Goal: Contribute content: Contribute content

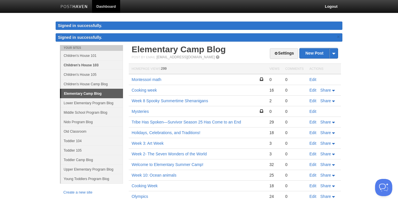
click at [84, 63] on link "Children's House 103" at bounding box center [92, 64] width 62 height 9
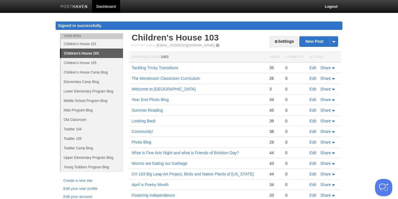
click at [96, 54] on link "Children's House 103" at bounding box center [92, 53] width 62 height 9
click at [96, 82] on link "Elementary Camp Blog" at bounding box center [92, 81] width 62 height 9
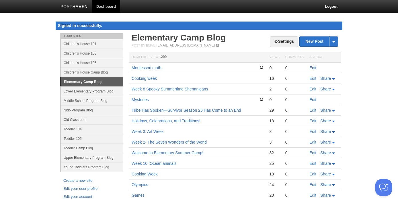
click at [312, 67] on link "Edit" at bounding box center [313, 67] width 7 height 5
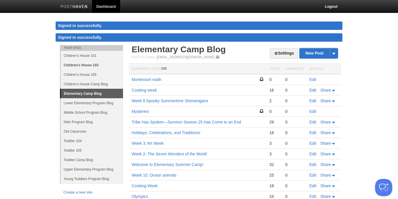
click at [71, 63] on link "Children's House 103" at bounding box center [92, 64] width 62 height 9
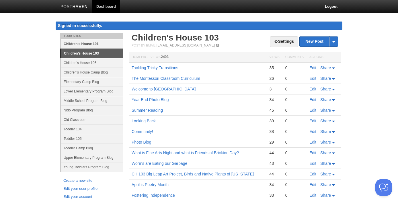
click at [89, 43] on link "Children's House 101" at bounding box center [92, 43] width 62 height 9
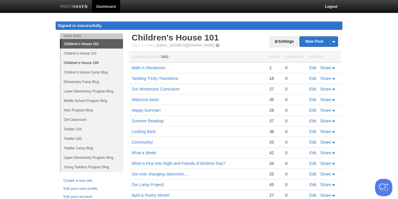
click at [88, 63] on link "Children's House 105" at bounding box center [92, 62] width 62 height 9
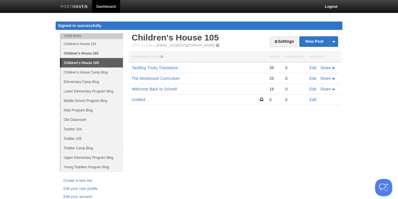
click at [88, 52] on link "Children's House 103" at bounding box center [92, 53] width 62 height 9
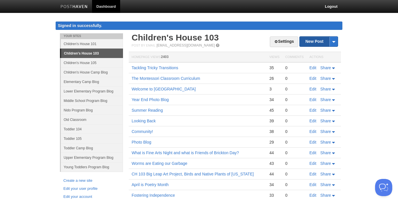
click at [308, 40] on link "New Post" at bounding box center [319, 41] width 38 height 10
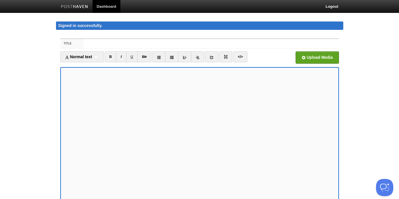
scroll to position [4, 0]
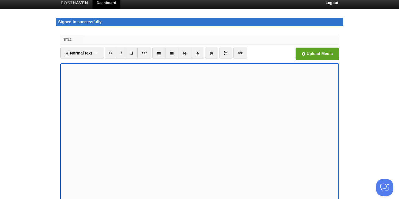
click at [86, 40] on input "Title" at bounding box center [210, 39] width 255 height 9
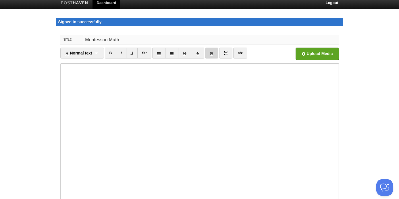
scroll to position [55, 0]
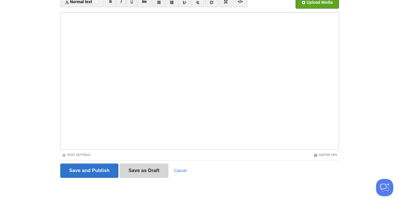
type input "Montessori Math"
click at [153, 170] on input "Save as Draft" at bounding box center [143, 171] width 49 height 14
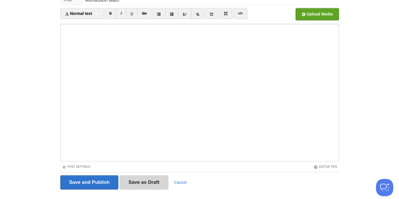
scroll to position [33, 0]
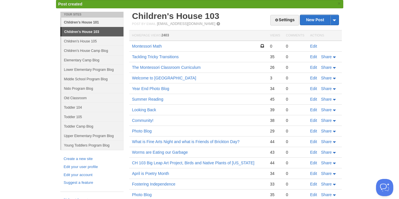
click at [97, 23] on link "Children's House 101" at bounding box center [92, 22] width 62 height 9
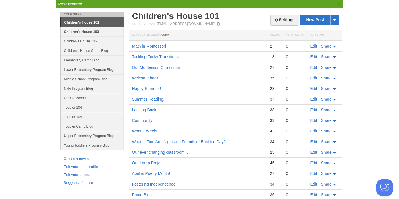
click at [98, 32] on link "Children's House 103" at bounding box center [92, 31] width 62 height 9
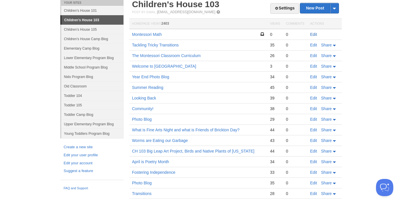
click at [311, 34] on link "Edit" at bounding box center [313, 34] width 7 height 5
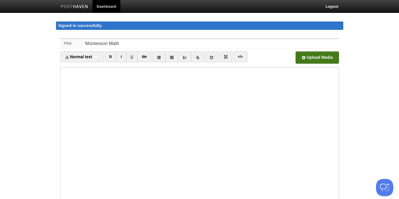
click at [320, 56] on input "file" at bounding box center [143, 58] width 435 height 29
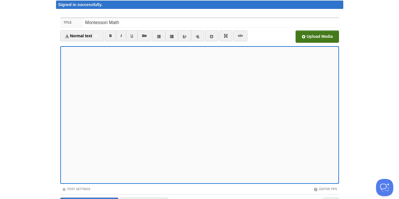
scroll to position [55, 0]
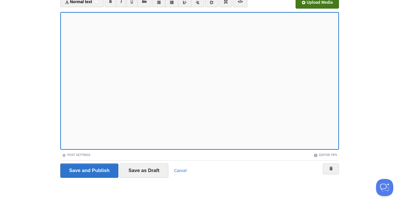
click at [310, 1] on input "file" at bounding box center [143, 3] width 435 height 29
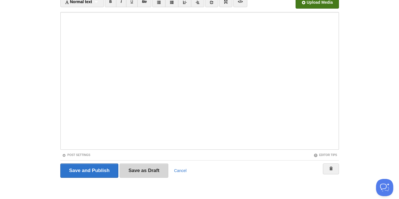
click at [150, 170] on input "Save as Draft" at bounding box center [143, 171] width 49 height 14
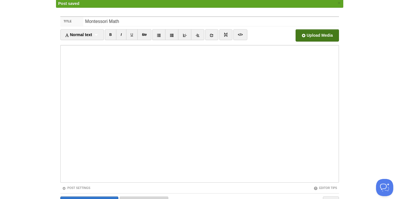
scroll to position [33, 0]
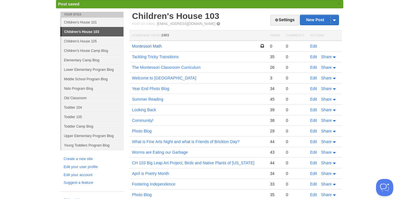
click at [157, 45] on link "Montessori Math" at bounding box center [147, 46] width 30 height 5
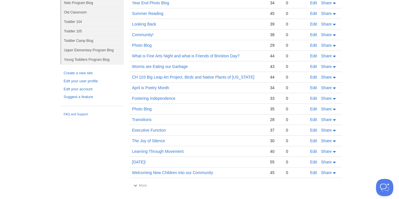
scroll to position [0, 0]
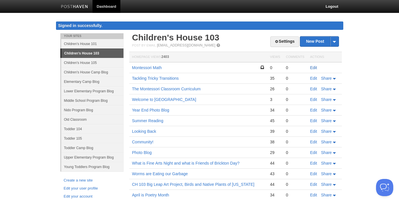
click at [312, 67] on link "Edit" at bounding box center [313, 67] width 7 height 5
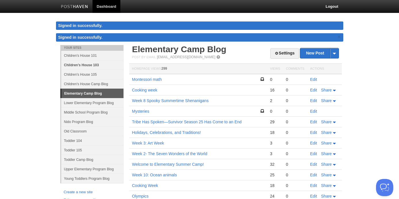
click at [79, 64] on ul "Your Sites Children's House 101 Children's House [GEOGRAPHIC_DATA] 105 Children…" at bounding box center [91, 114] width 63 height 139
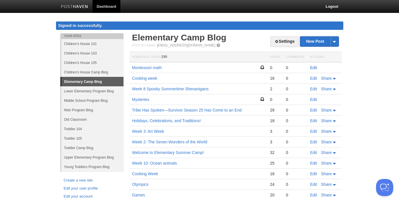
click at [311, 67] on link "Edit" at bounding box center [313, 67] width 7 height 5
click at [93, 51] on link "Children's House 103" at bounding box center [92, 53] width 62 height 9
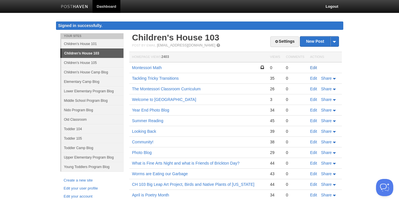
click at [313, 66] on link "Edit" at bounding box center [313, 67] width 7 height 5
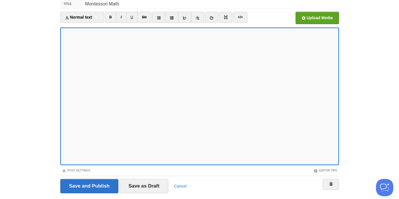
scroll to position [55, 0]
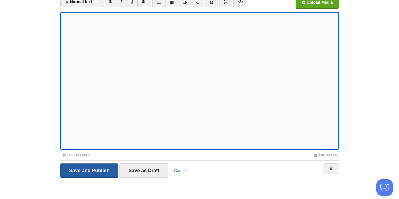
click at [100, 171] on input "Save and Publish" at bounding box center [89, 171] width 58 height 14
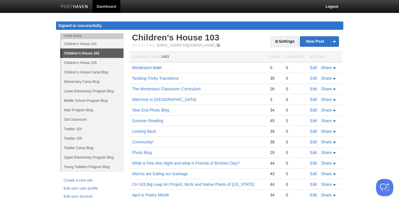
click at [142, 67] on link "Montessori Math" at bounding box center [147, 67] width 30 height 5
